Goal: Task Accomplishment & Management: Use online tool/utility

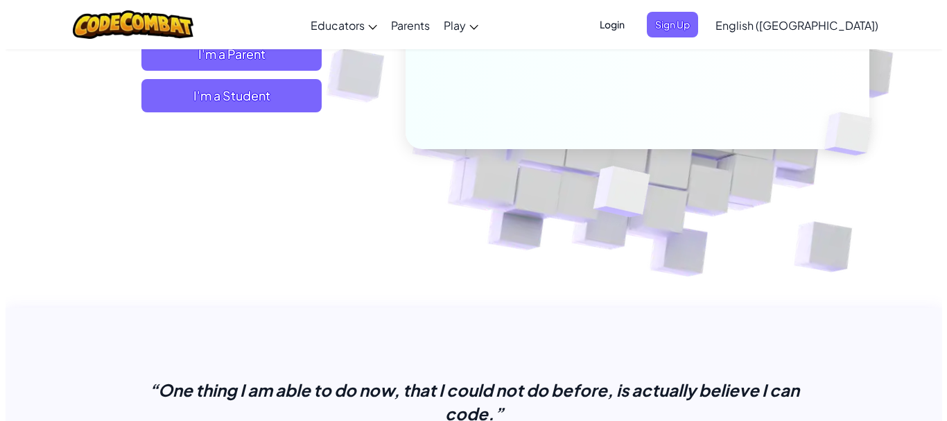
scroll to position [208, 0]
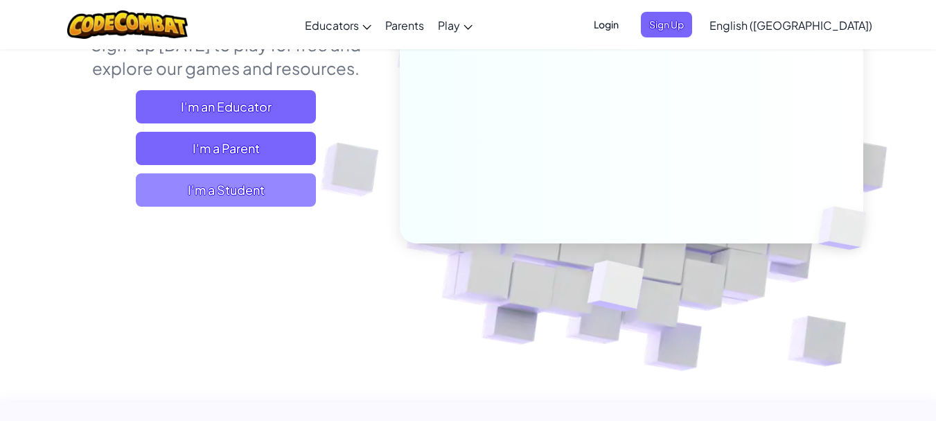
click at [265, 191] on span "I'm a Student" at bounding box center [226, 189] width 180 height 33
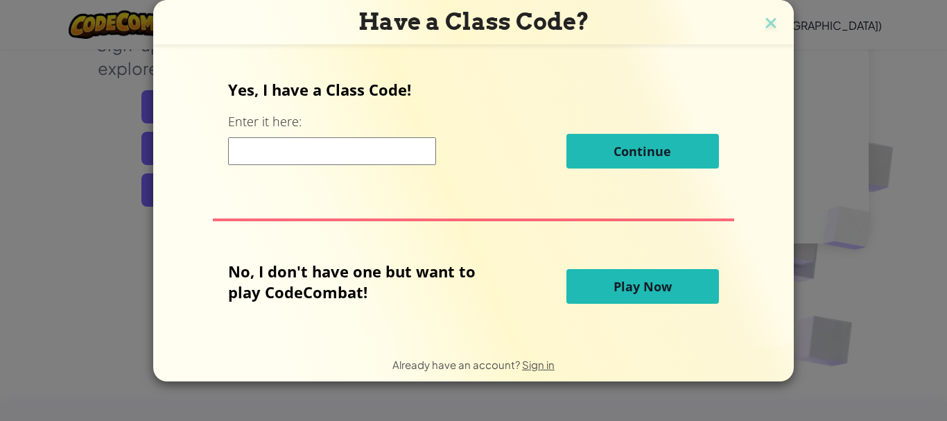
click at [387, 153] on input at bounding box center [332, 151] width 208 height 28
click at [611, 277] on button "Play Now" at bounding box center [642, 286] width 152 height 35
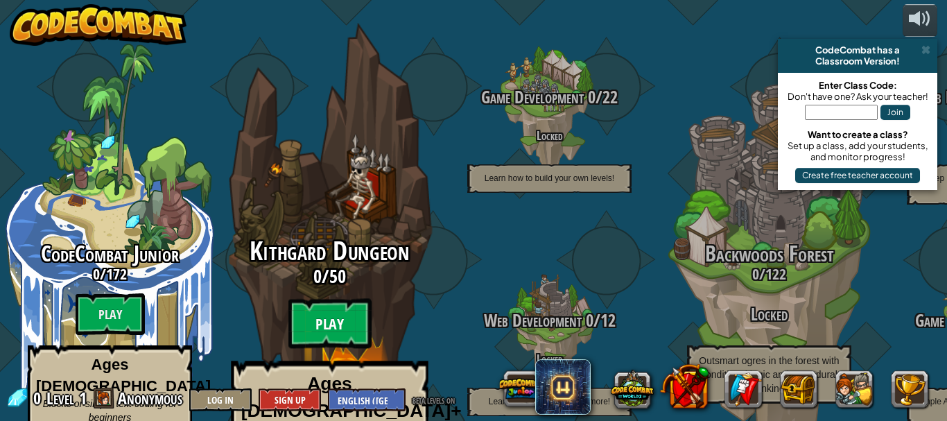
click at [334, 299] on btn "Play" at bounding box center [329, 324] width 83 height 50
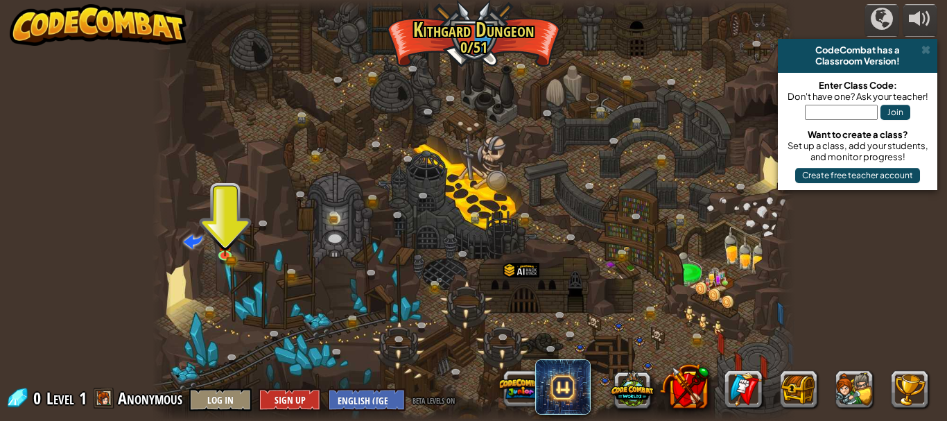
click at [273, 123] on div at bounding box center [474, 210] width 644 height 421
click at [224, 251] on img at bounding box center [225, 237] width 15 height 33
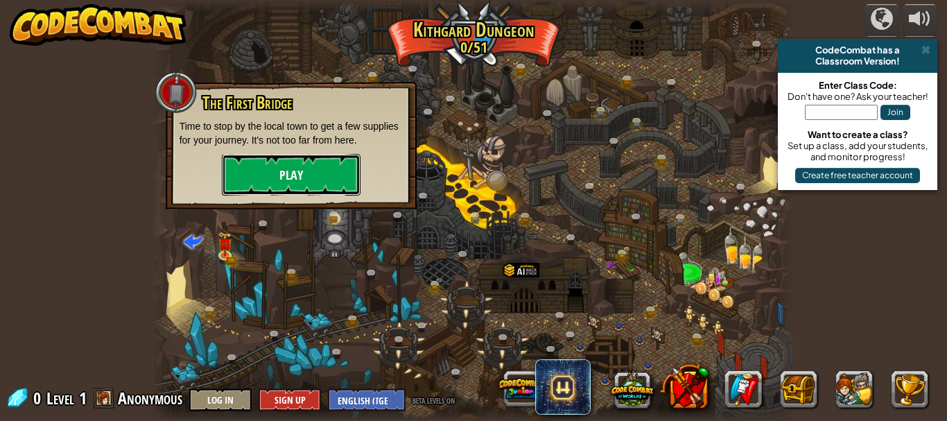
click at [316, 172] on button "Play" at bounding box center [291, 175] width 139 height 42
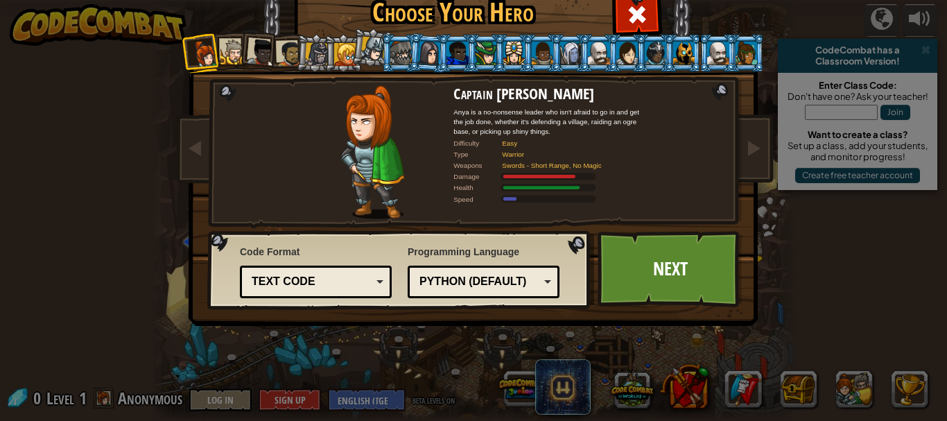
click at [362, 281] on div "Text code" at bounding box center [312, 282] width 120 height 16
click at [392, 235] on div "Code Format Text code Blocks and code Blocks Blocks (Icons) Text code Blocks - …" at bounding box center [399, 269] width 375 height 71
click at [634, 270] on link "Next" at bounding box center [669, 269] width 145 height 76
